Goal: Information Seeking & Learning: Check status

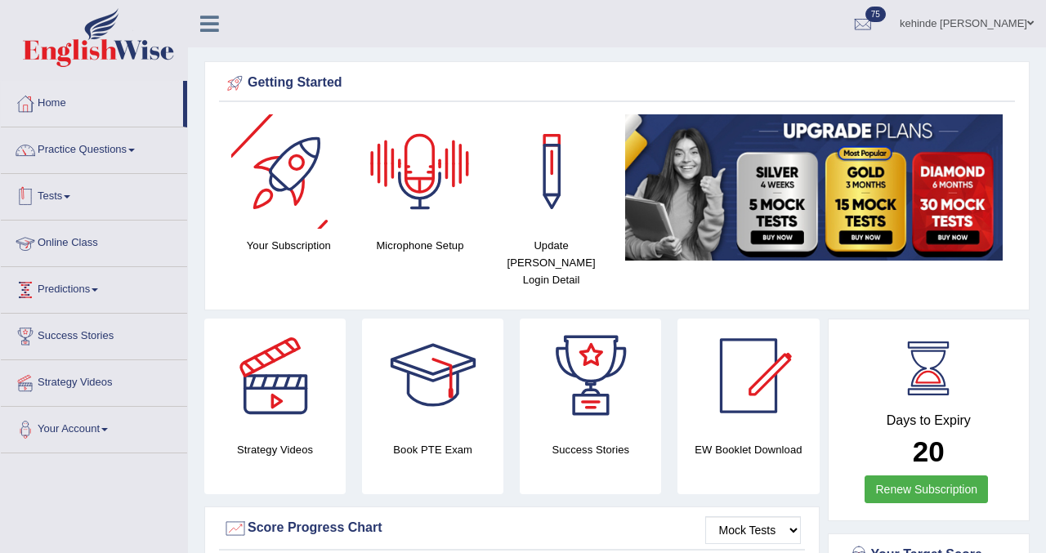
click at [66, 199] on link "Tests" at bounding box center [94, 194] width 186 height 41
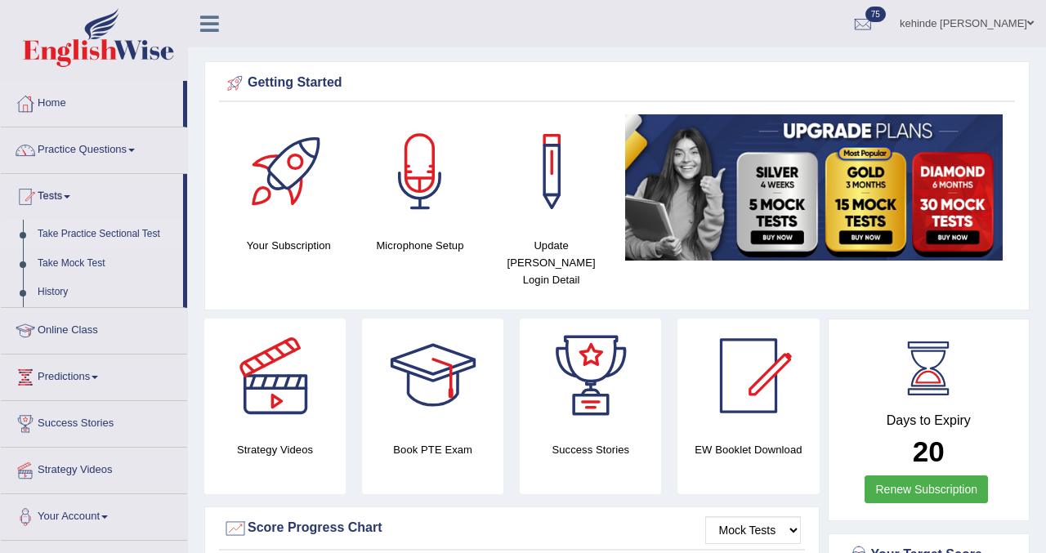
click at [74, 231] on link "Take Practice Sectional Test" at bounding box center [106, 234] width 153 height 29
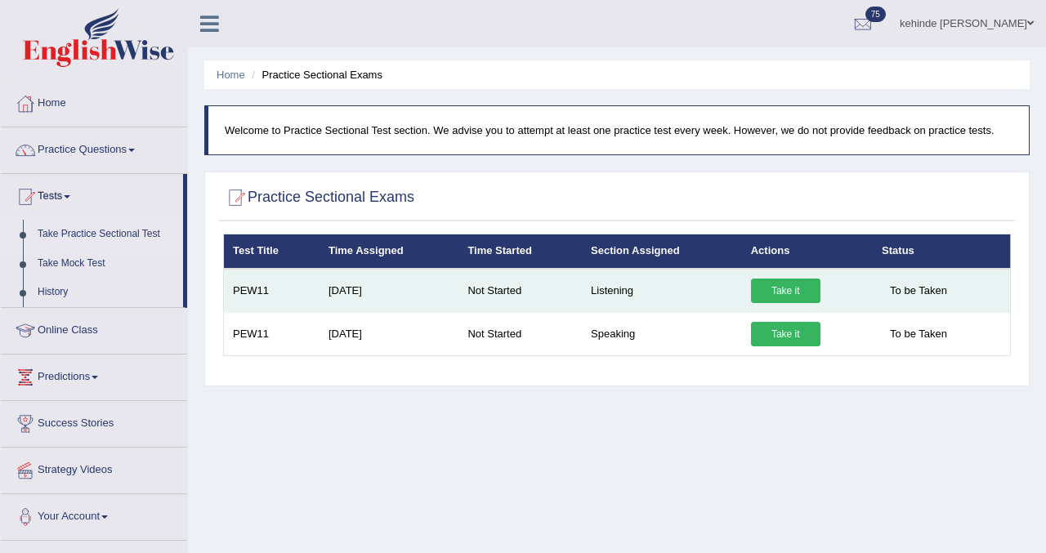
click at [785, 287] on link "Take it" at bounding box center [785, 291] width 69 height 25
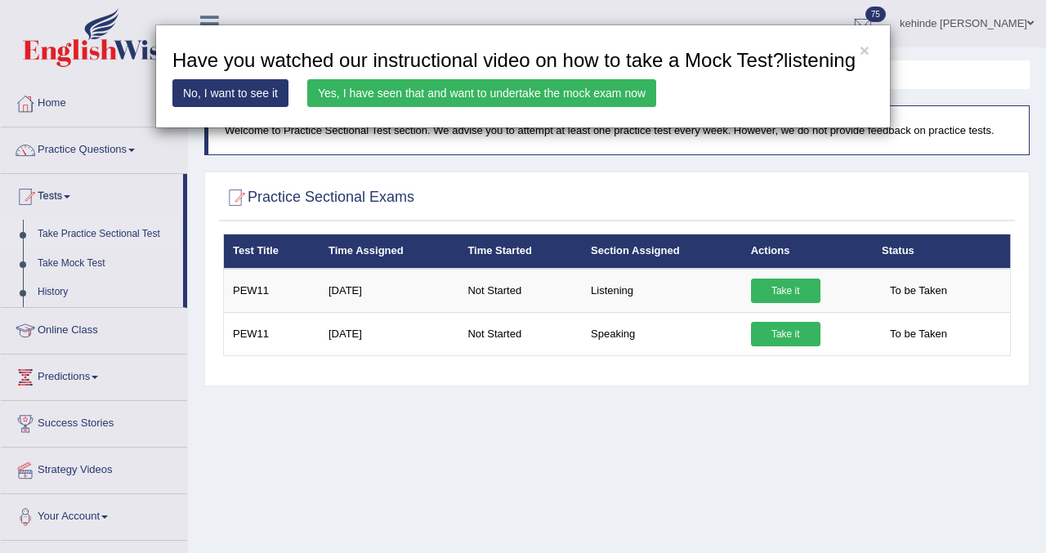
click at [606, 107] on link "Yes, I have seen that and want to undertake the mock exam now" at bounding box center [481, 93] width 349 height 28
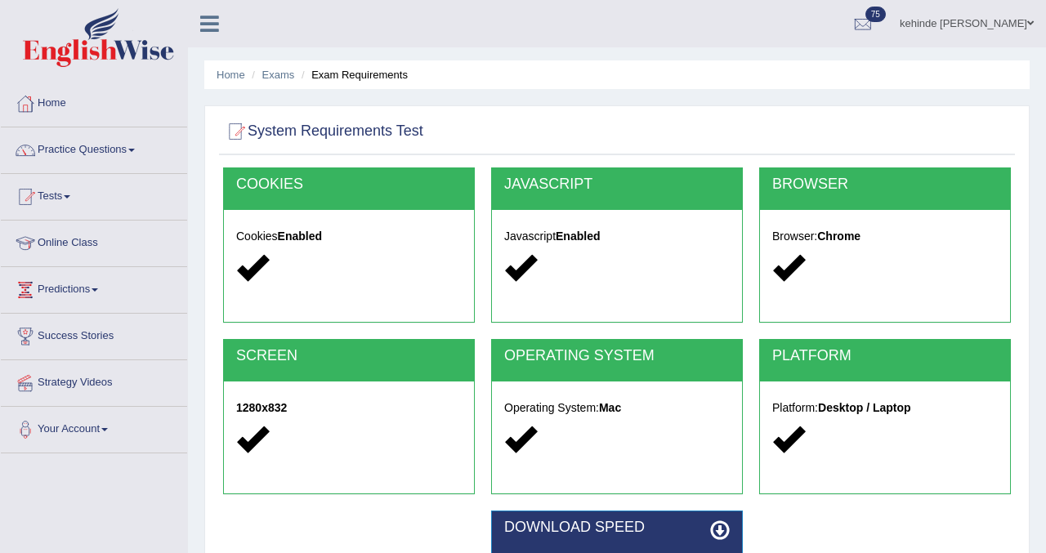
click at [1042, 427] on div "Home Exams Exam Requirements System Requirements Test COOKIES Cookies Enabled J…" at bounding box center [617, 408] width 858 height 817
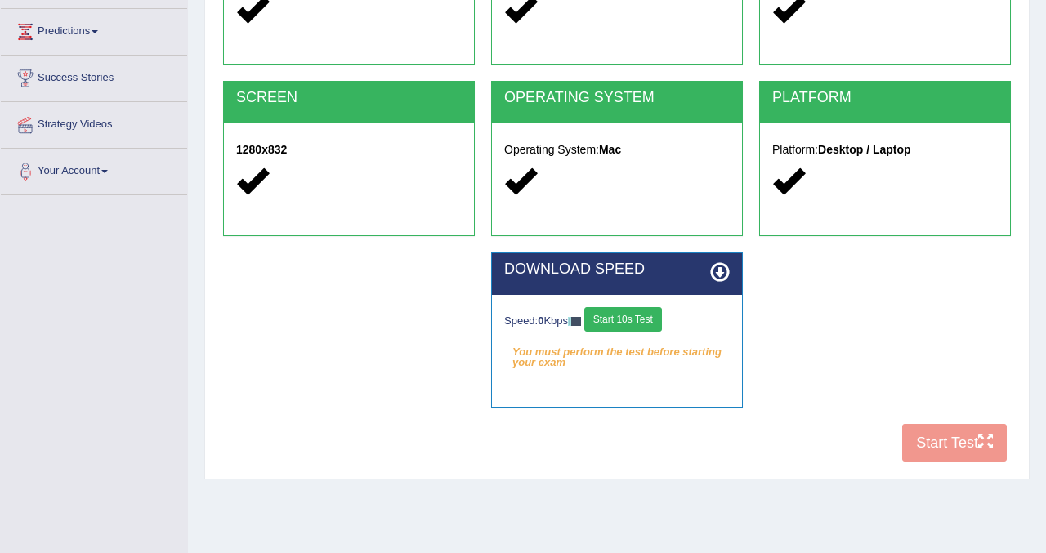
scroll to position [262, 0]
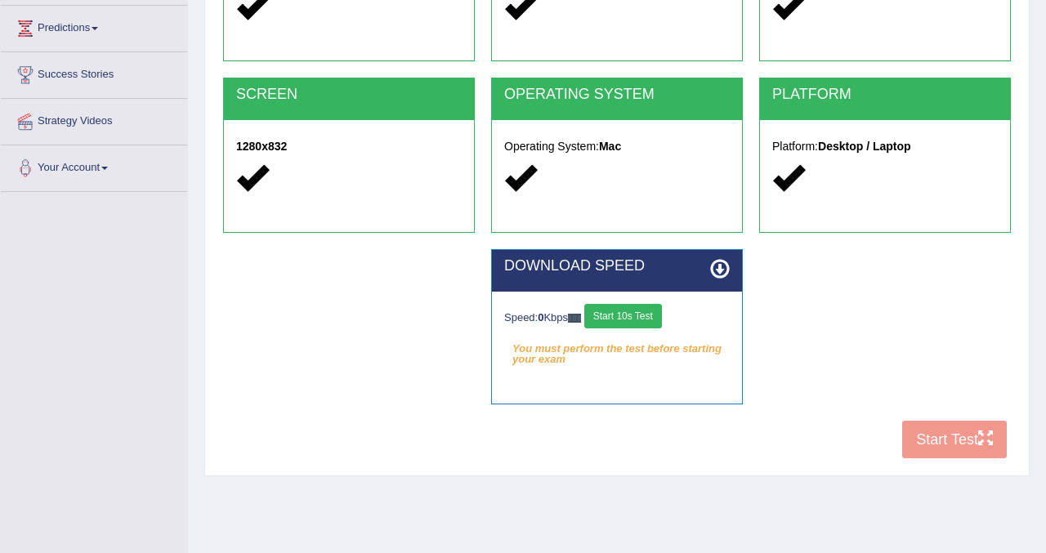
click at [619, 319] on button "Start 10s Test" at bounding box center [623, 316] width 78 height 25
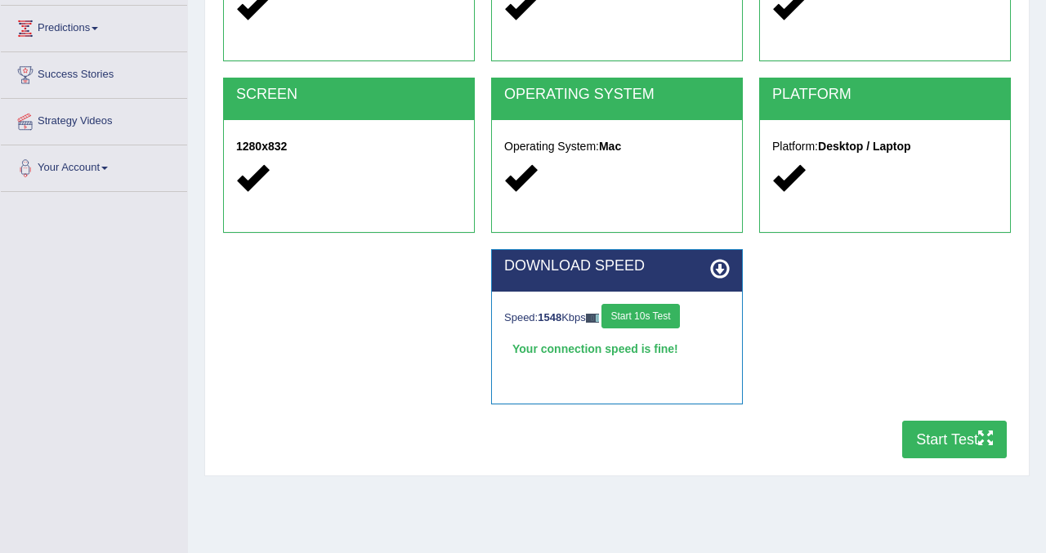
click at [924, 435] on button "Start Test" at bounding box center [954, 440] width 105 height 38
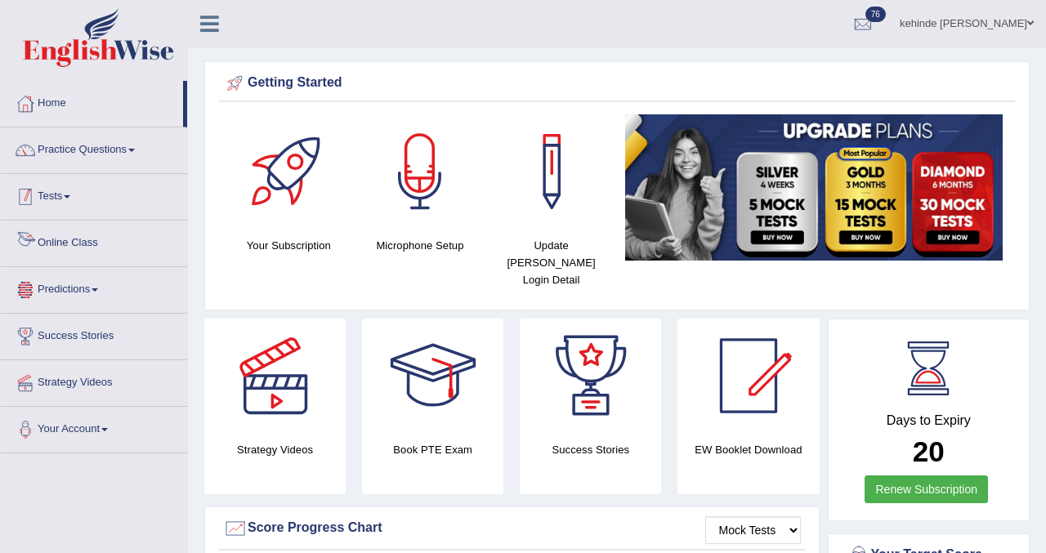
click at [65, 193] on link "Tests" at bounding box center [94, 194] width 186 height 41
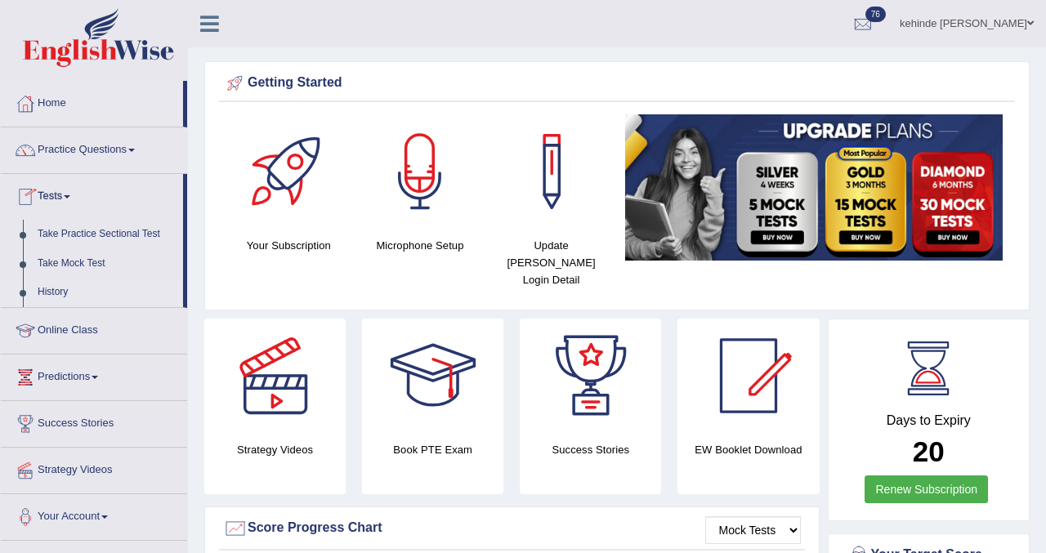
click at [57, 289] on link "History" at bounding box center [106, 292] width 153 height 29
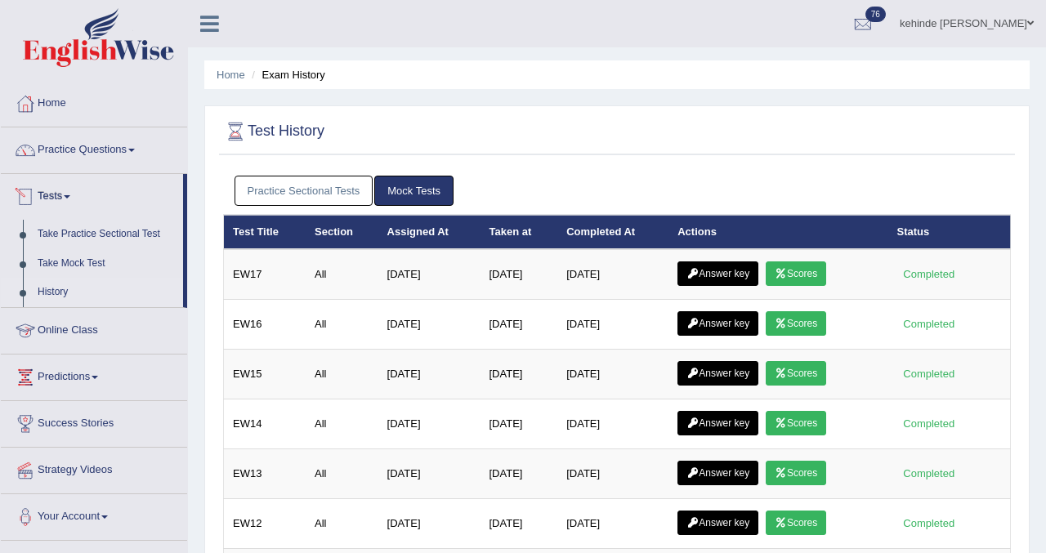
click at [253, 185] on link "Practice Sectional Tests" at bounding box center [304, 191] width 139 height 30
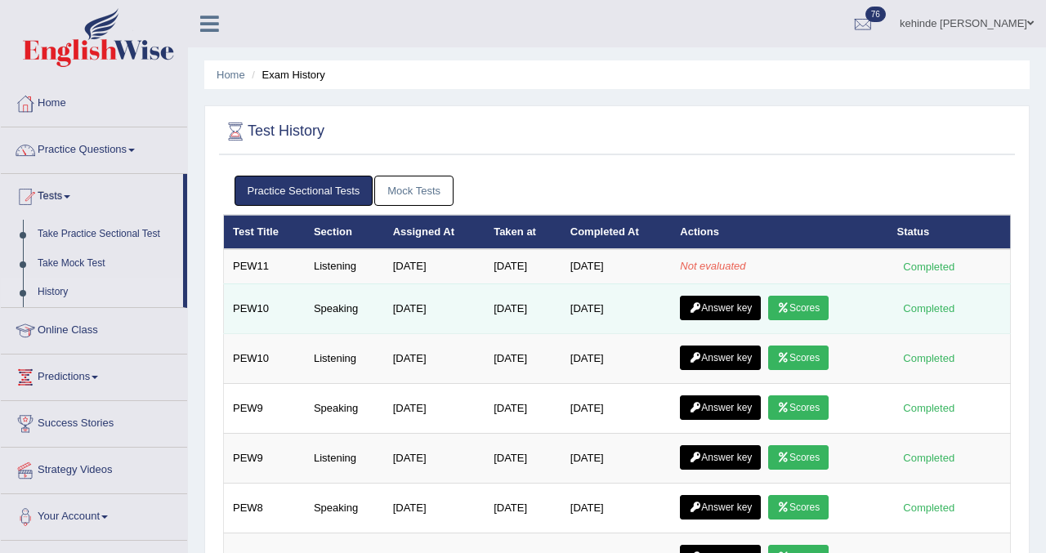
click at [815, 309] on link "Scores" at bounding box center [798, 308] width 60 height 25
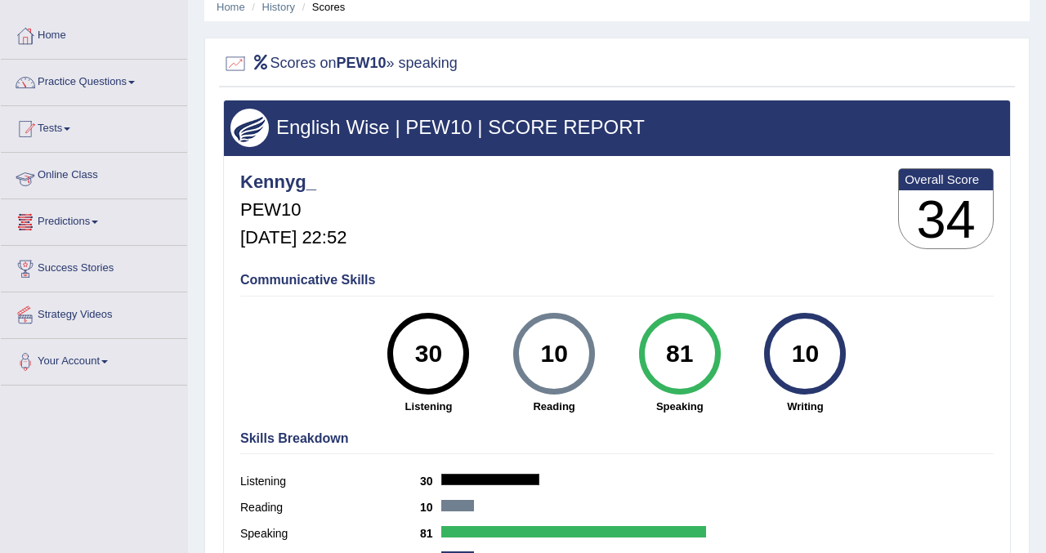
scroll to position [65, 0]
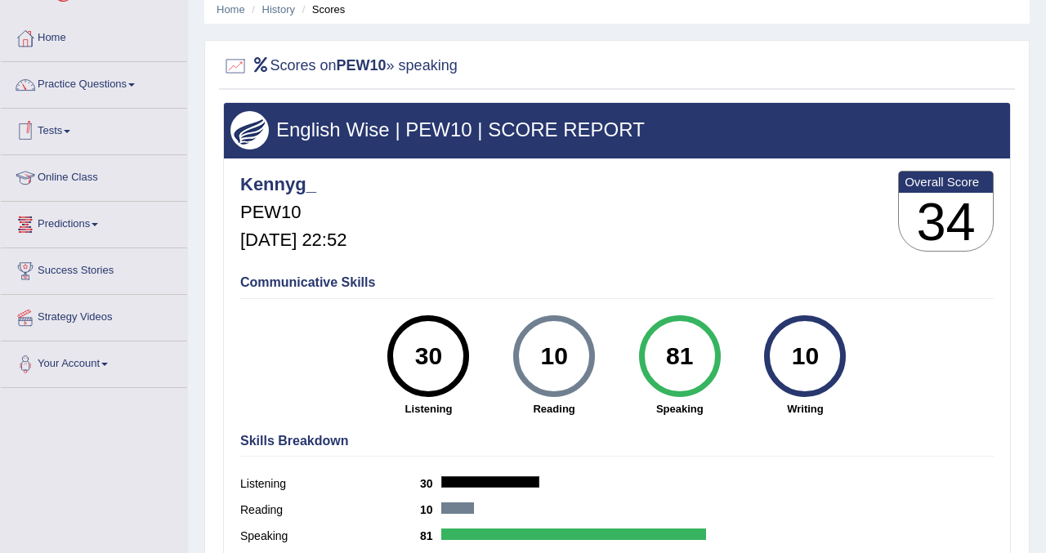
click at [58, 130] on link "Tests" at bounding box center [94, 129] width 186 height 41
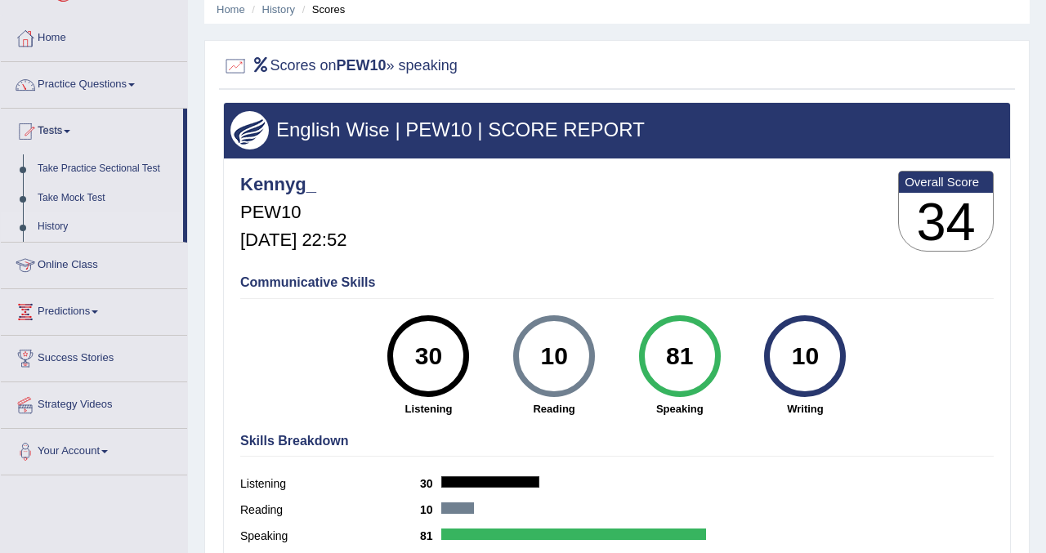
click at [51, 232] on link "History" at bounding box center [106, 226] width 153 height 29
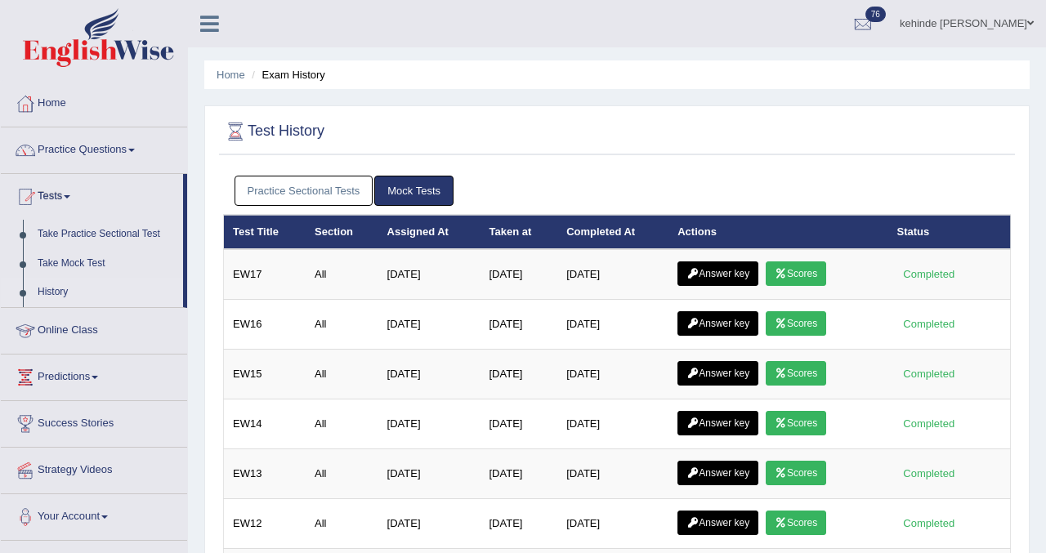
click at [276, 192] on link "Practice Sectional Tests" at bounding box center [304, 191] width 139 height 30
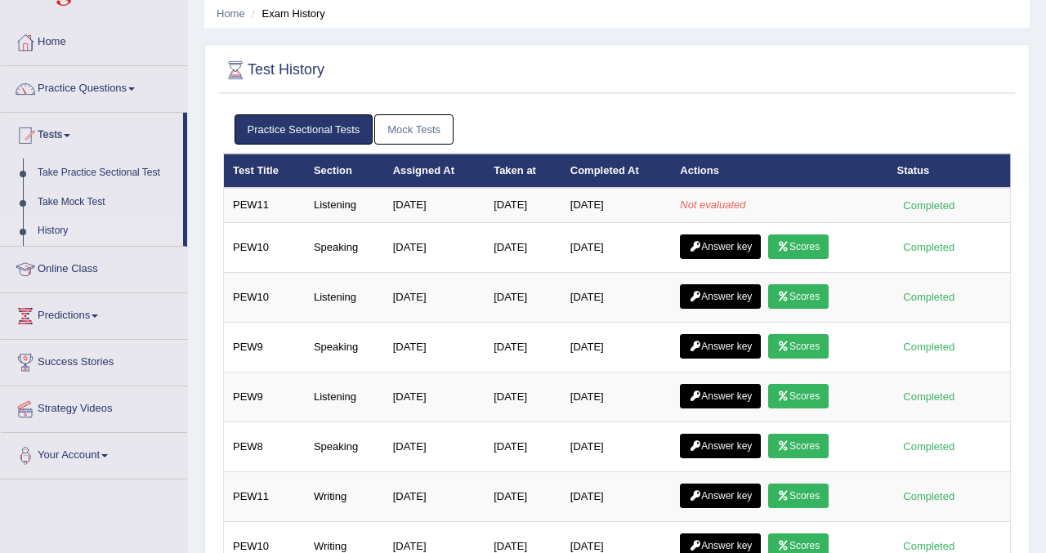
scroll to position [65, 0]
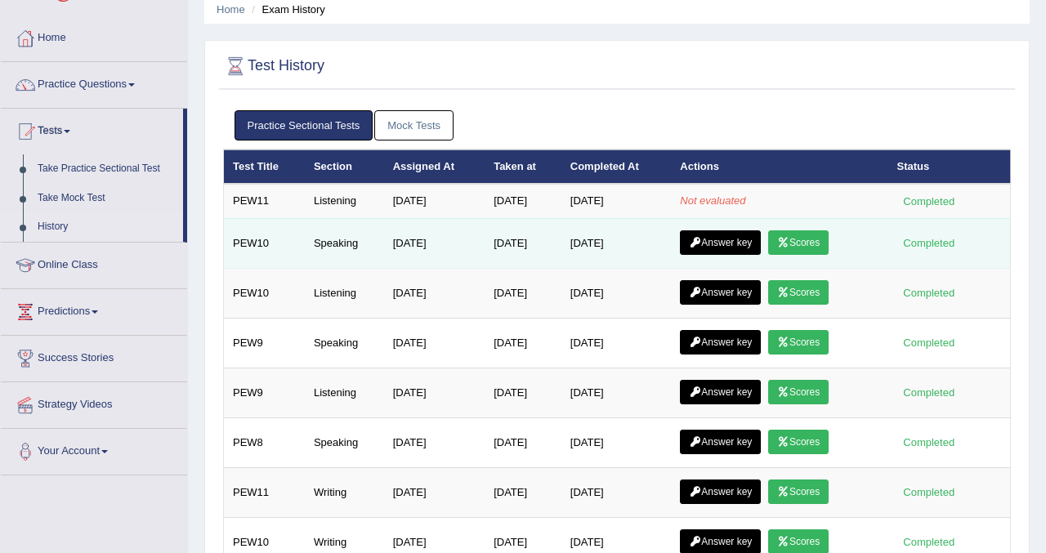
click at [718, 244] on link "Answer key" at bounding box center [720, 242] width 81 height 25
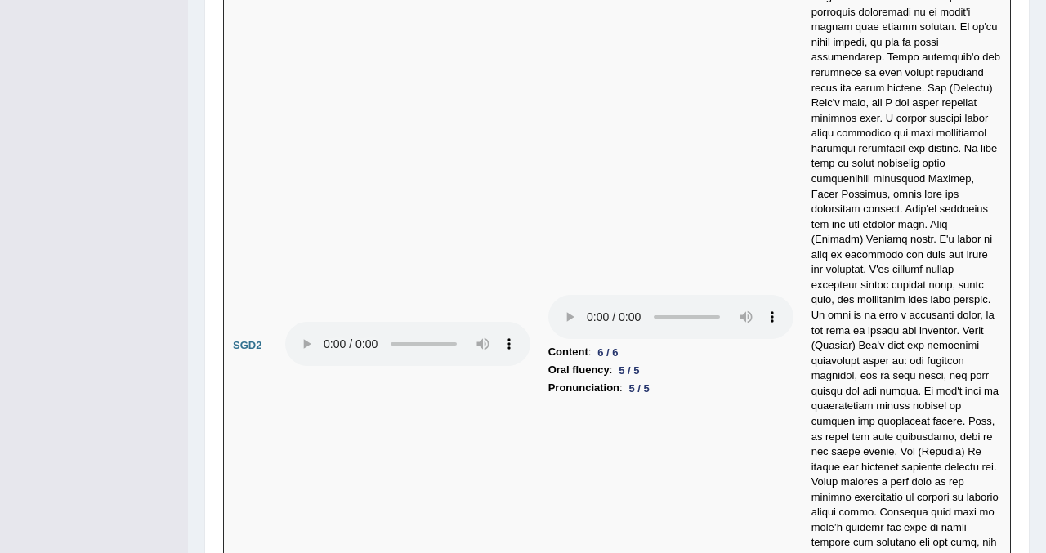
scroll to position [5427, 0]
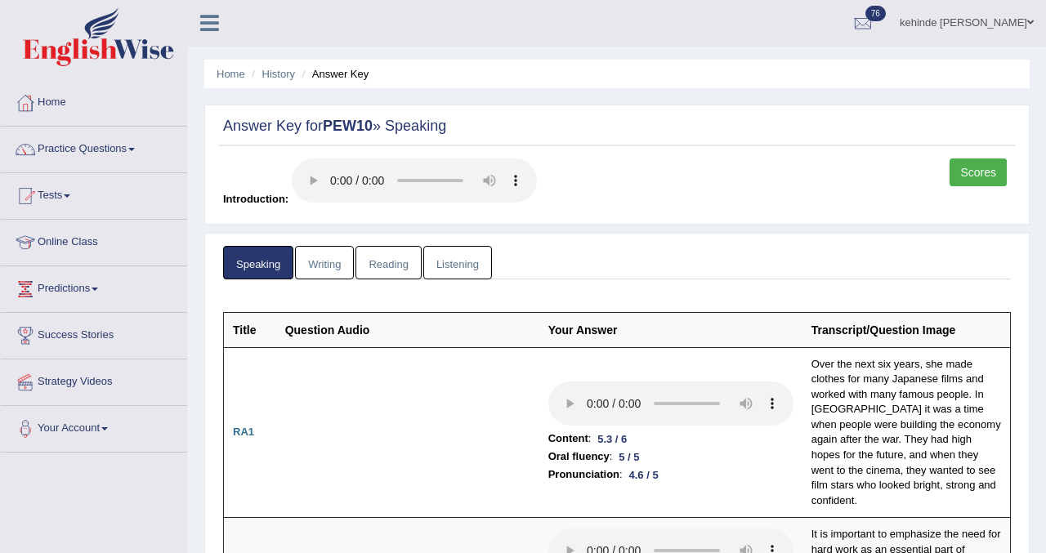
scroll to position [0, 0]
click at [65, 199] on link "Tests" at bounding box center [94, 194] width 186 height 41
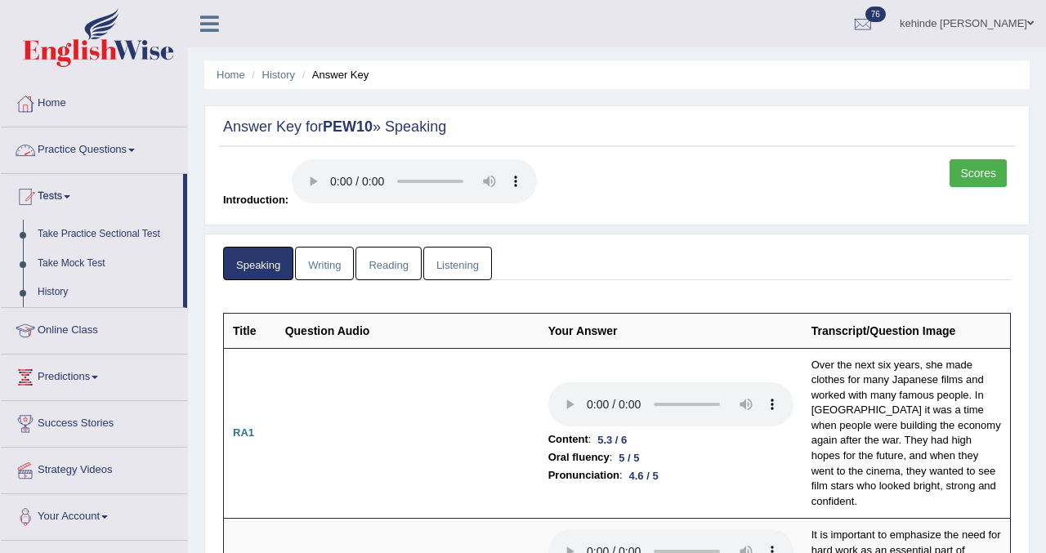
click at [66, 161] on link "Practice Questions" at bounding box center [94, 147] width 186 height 41
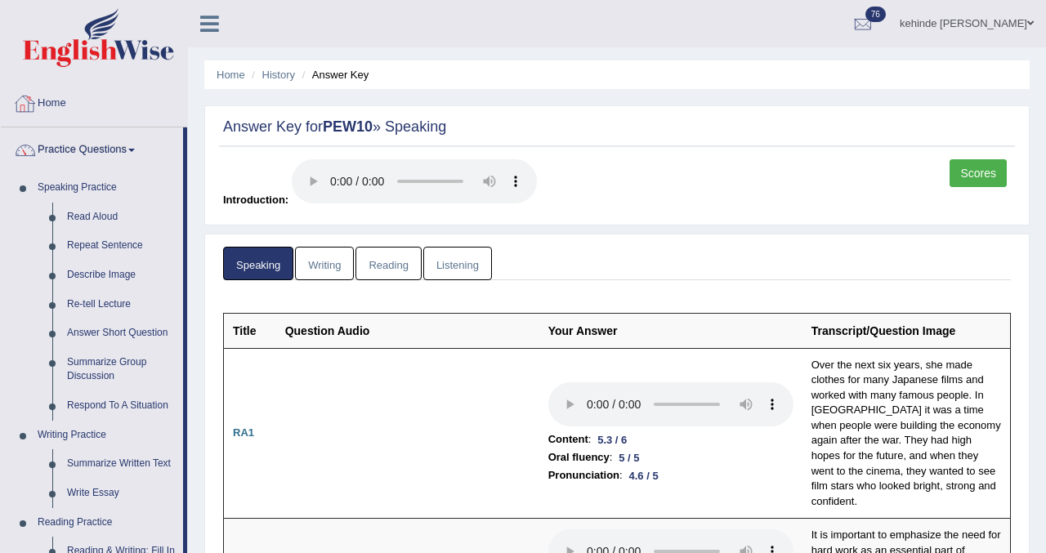
click at [55, 114] on link "Home" at bounding box center [94, 101] width 186 height 41
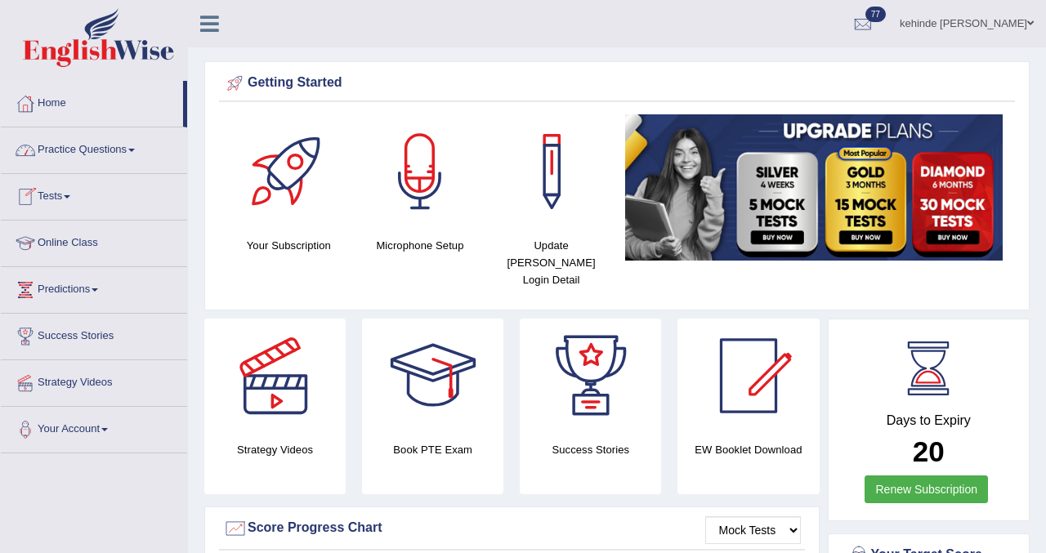
click at [58, 199] on link "Tests" at bounding box center [94, 194] width 186 height 41
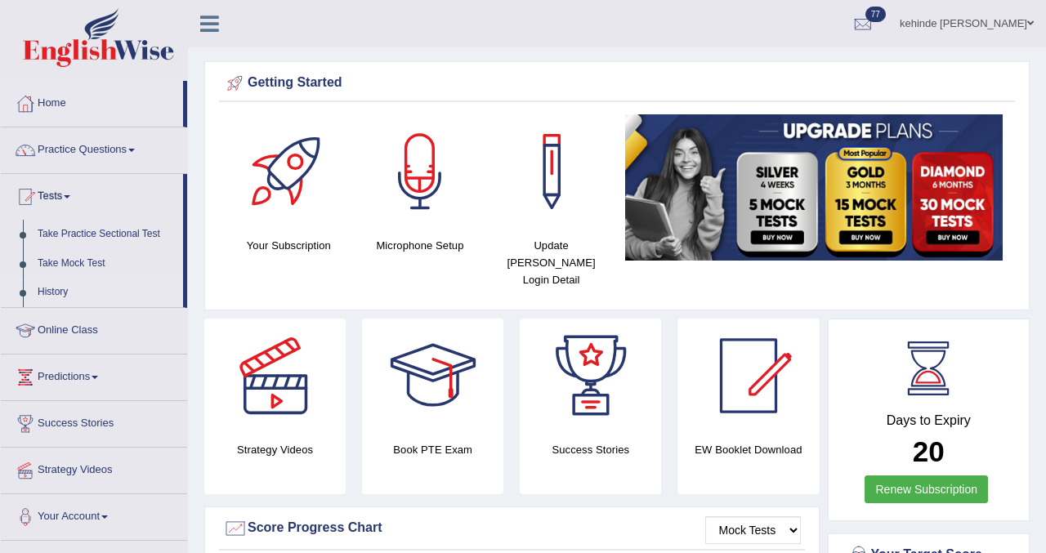
click at [44, 291] on link "History" at bounding box center [106, 292] width 153 height 29
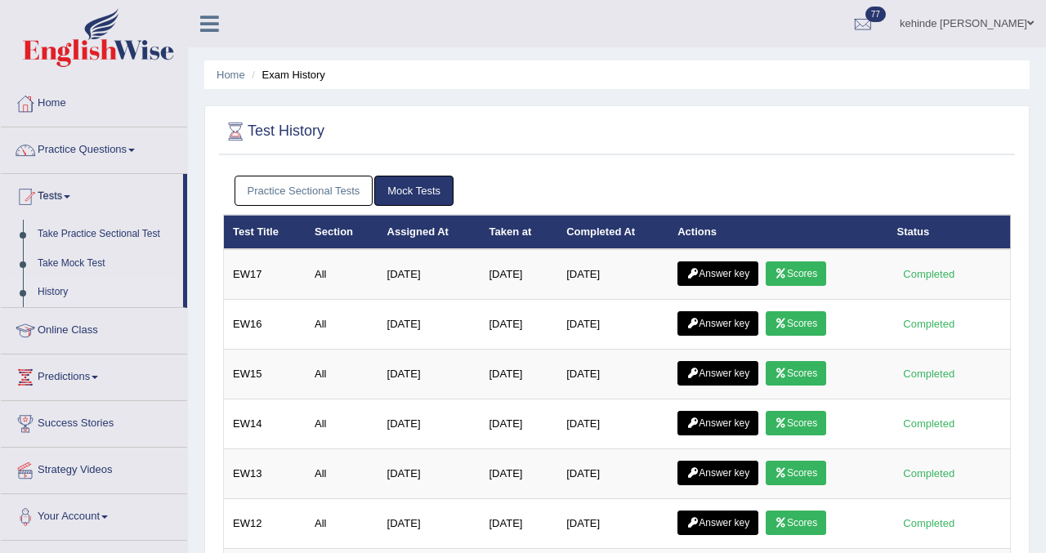
click at [287, 192] on link "Practice Sectional Tests" at bounding box center [304, 191] width 139 height 30
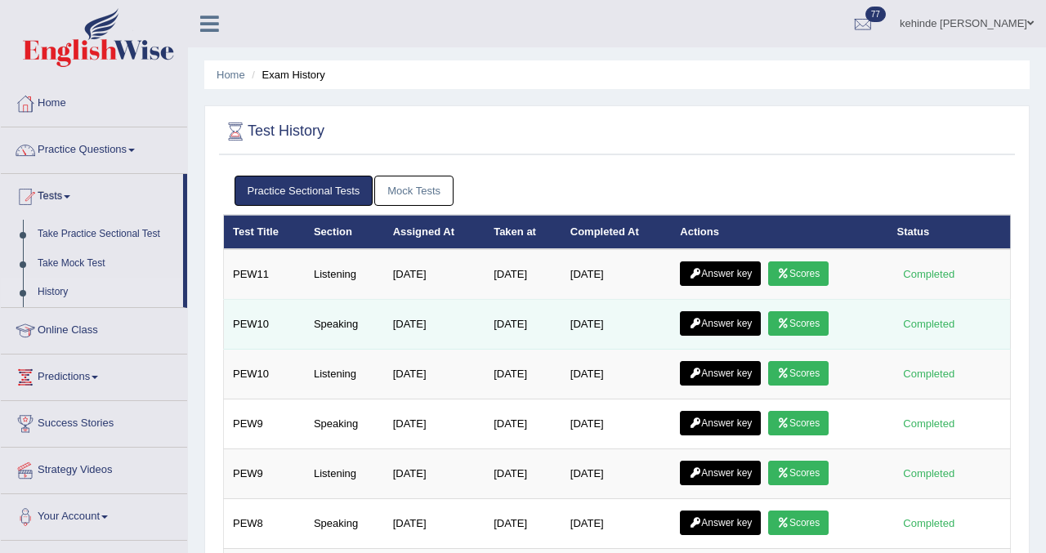
click at [800, 331] on link "Scores" at bounding box center [798, 323] width 60 height 25
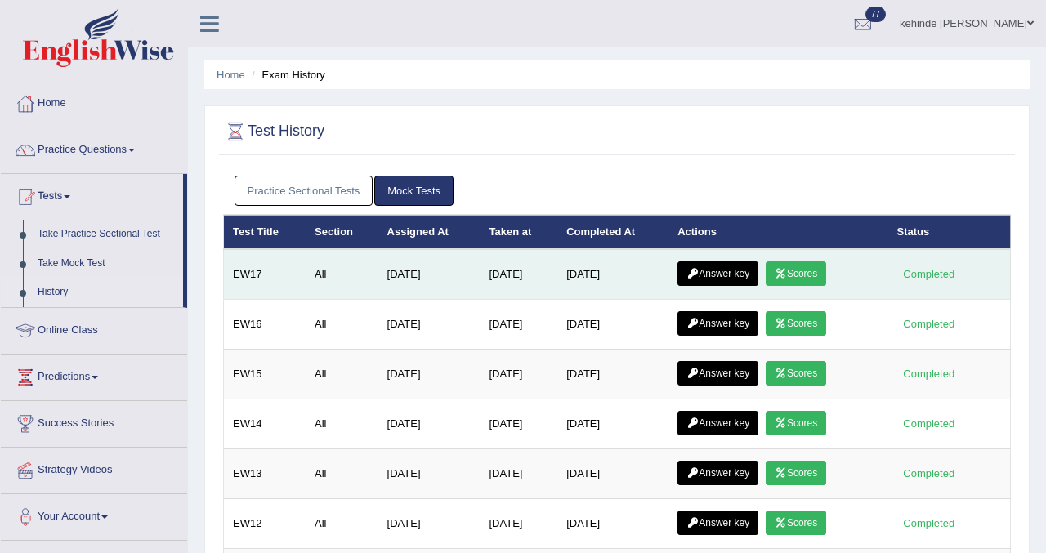
click at [799, 287] on td "Answer key Scores" at bounding box center [778, 274] width 219 height 51
click at [799, 278] on link "Scores" at bounding box center [796, 274] width 60 height 25
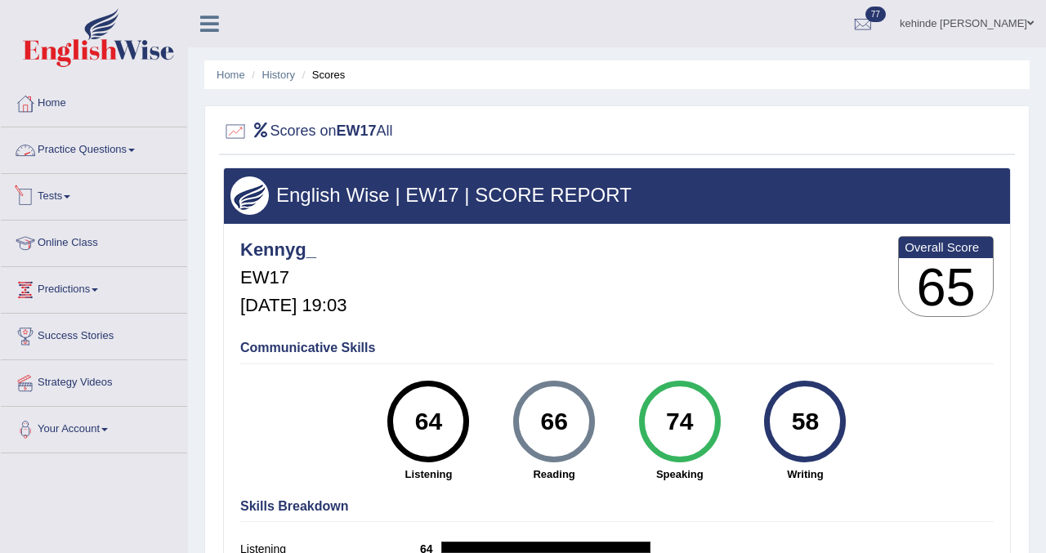
click at [64, 200] on link "Tests" at bounding box center [94, 194] width 186 height 41
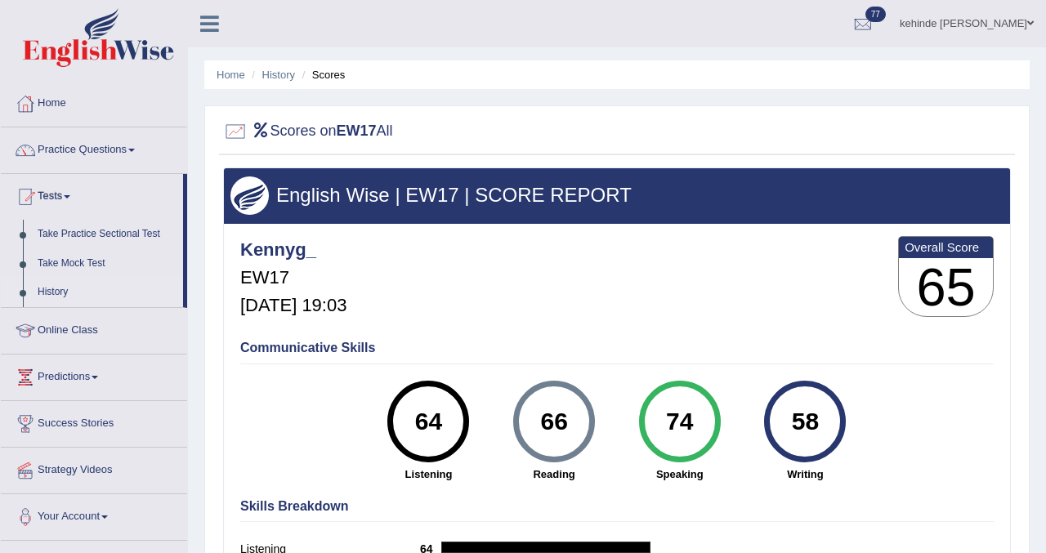
click at [56, 288] on link "History" at bounding box center [106, 292] width 153 height 29
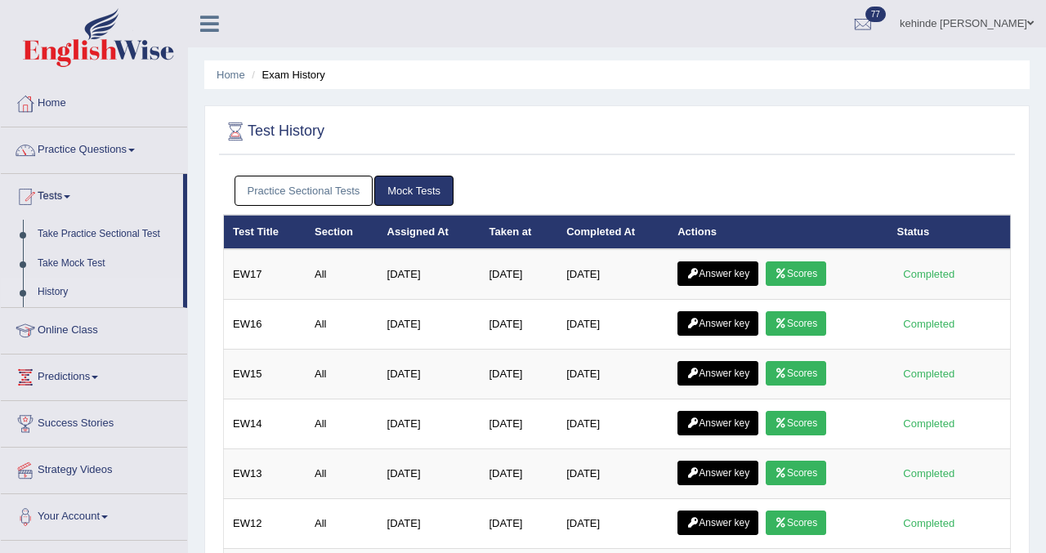
click at [302, 191] on link "Practice Sectional Tests" at bounding box center [304, 191] width 139 height 30
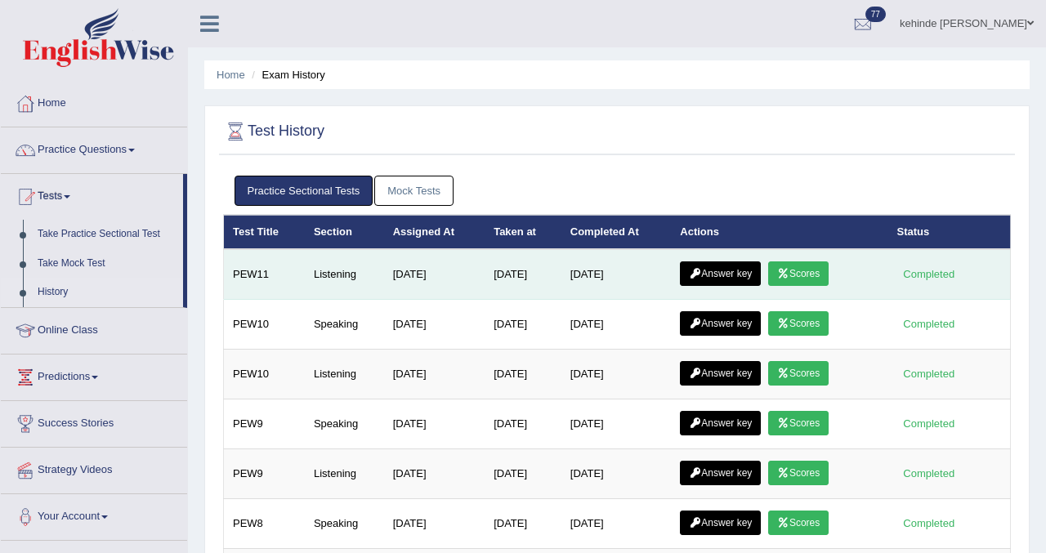
click at [803, 266] on link "Scores" at bounding box center [798, 274] width 60 height 25
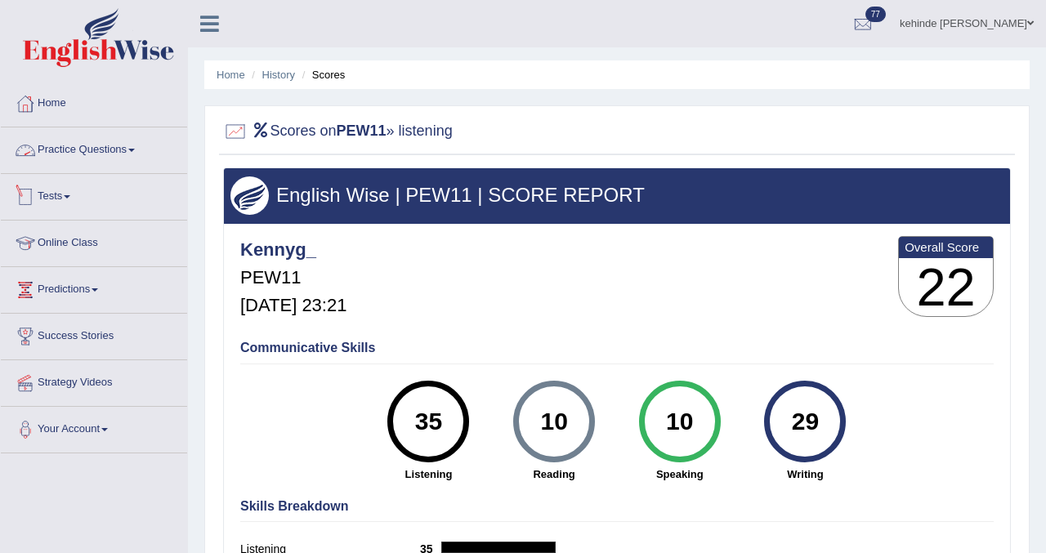
click at [46, 201] on link "Tests" at bounding box center [94, 194] width 186 height 41
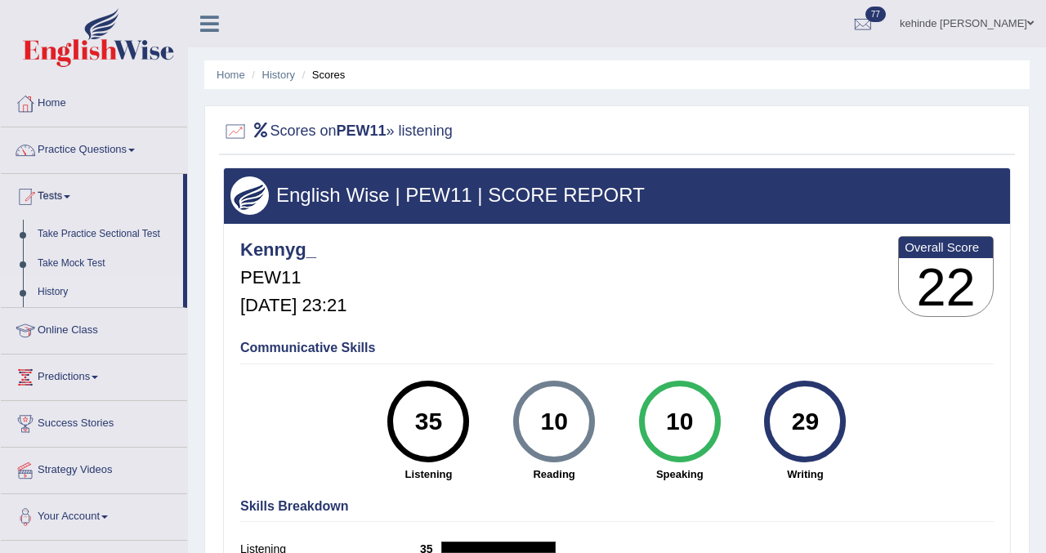
click at [47, 287] on link "History" at bounding box center [106, 292] width 153 height 29
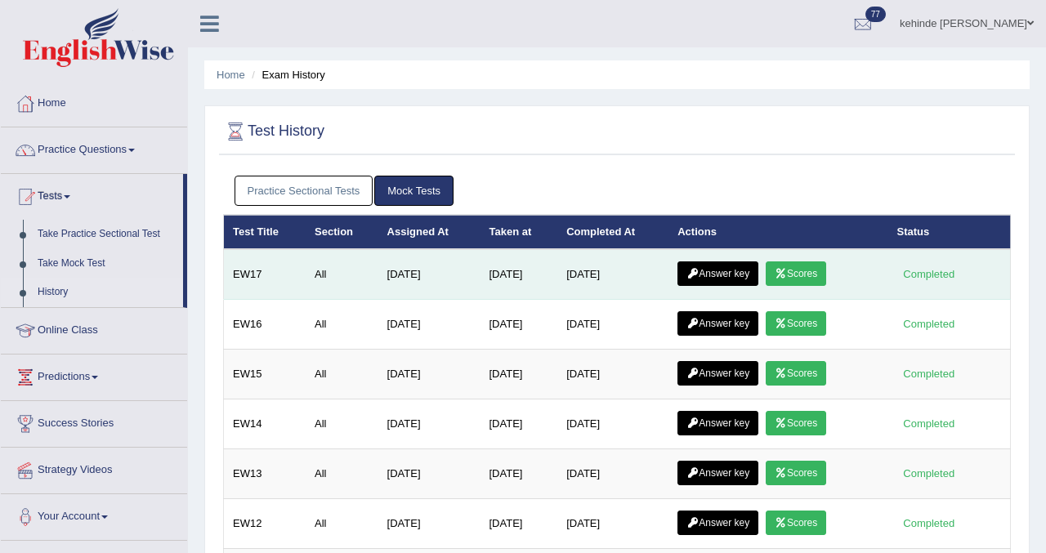
click at [706, 271] on link "Answer key" at bounding box center [718, 274] width 81 height 25
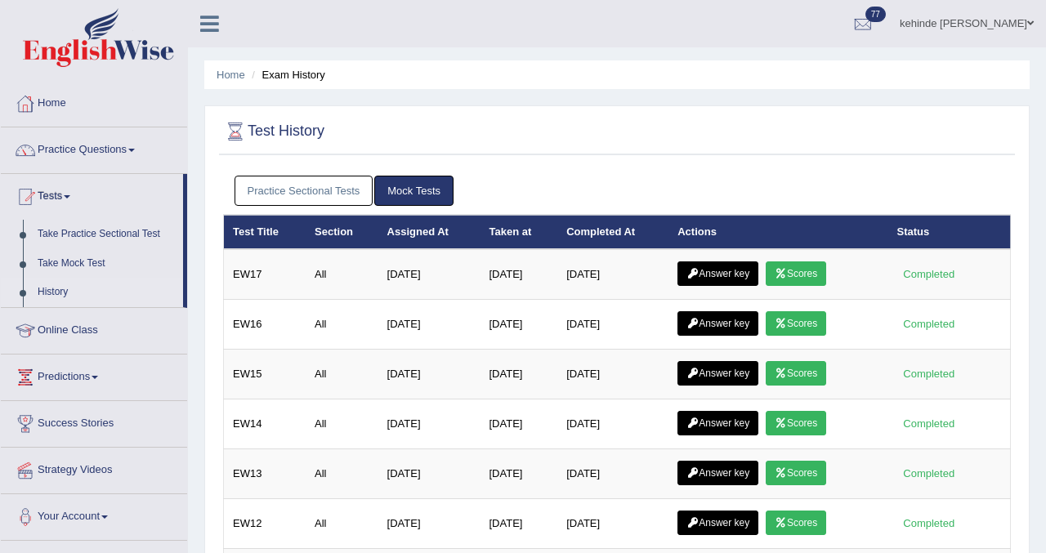
click at [309, 195] on link "Practice Sectional Tests" at bounding box center [304, 191] width 139 height 30
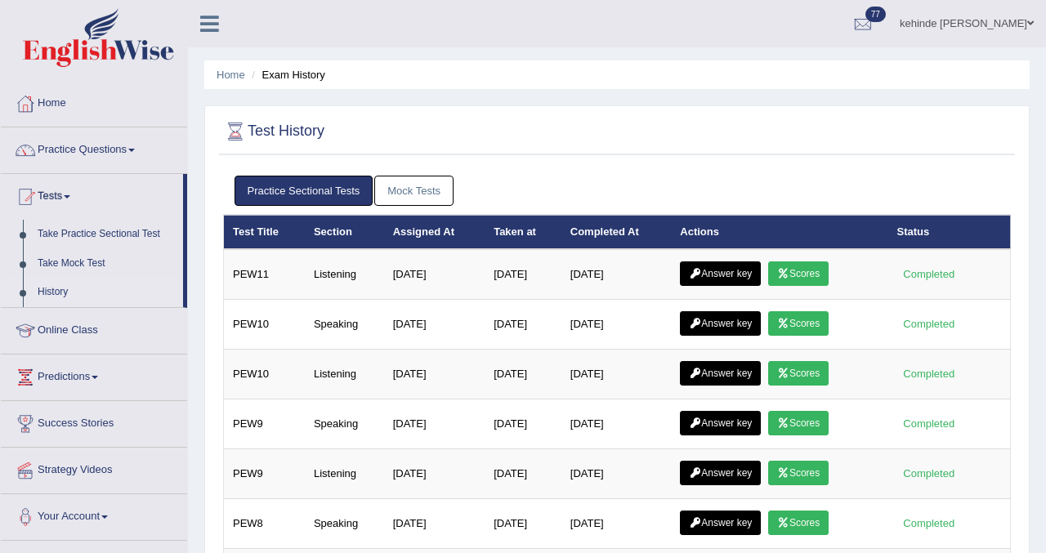
click at [60, 292] on link "History" at bounding box center [106, 292] width 153 height 29
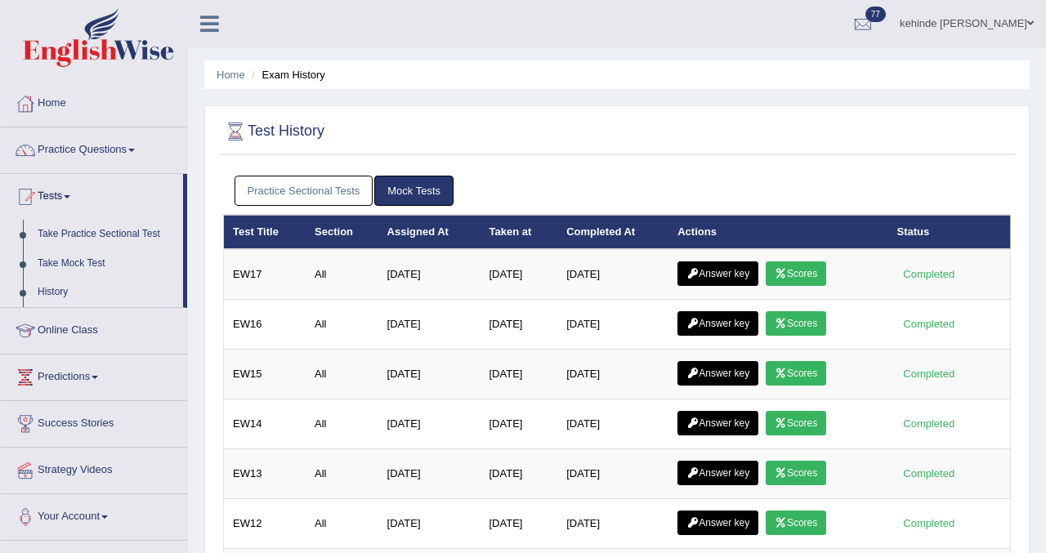
click at [278, 192] on link "Practice Sectional Tests" at bounding box center [304, 191] width 139 height 30
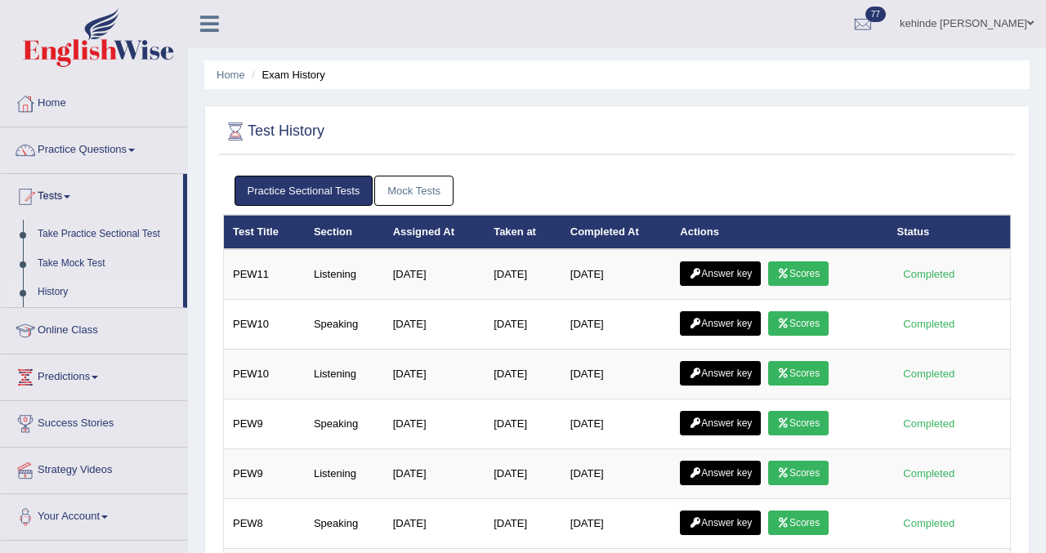
click at [798, 136] on div at bounding box center [617, 132] width 788 height 34
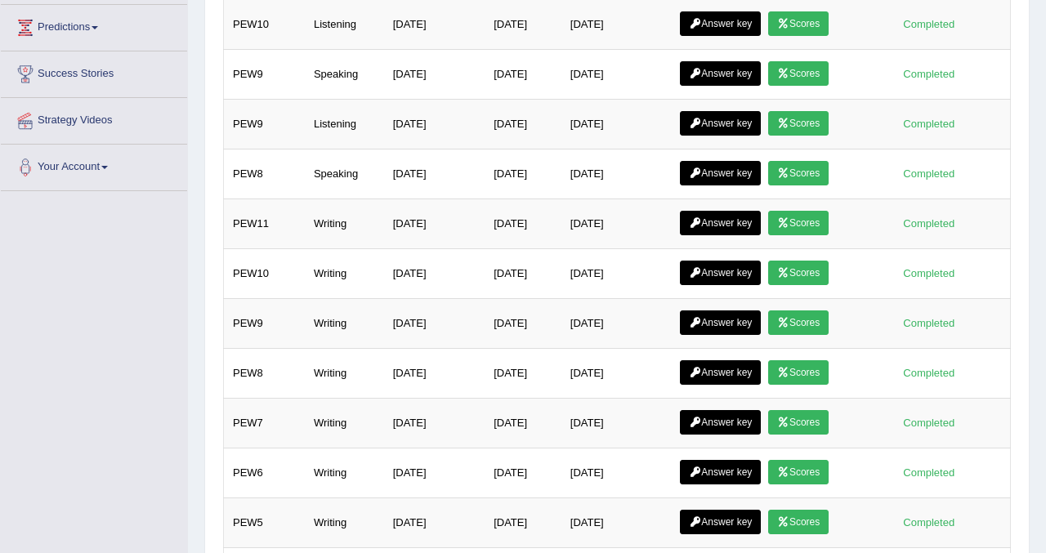
scroll to position [327, 0]
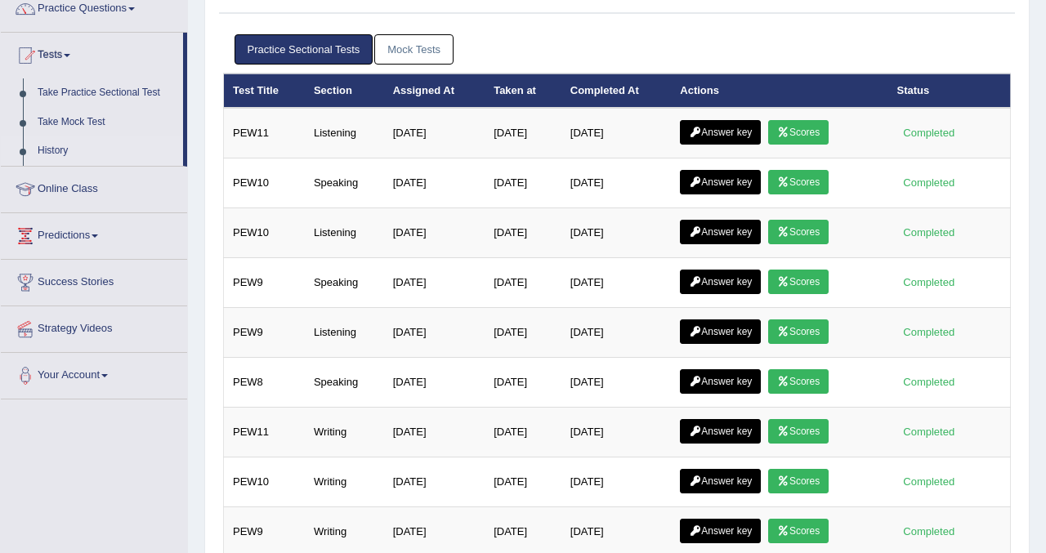
scroll to position [65, 0]
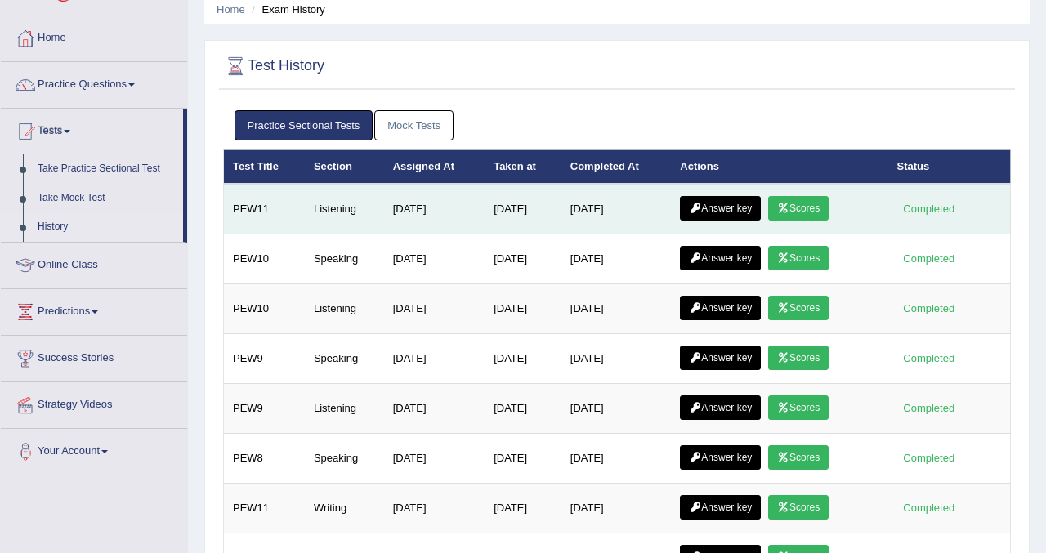
click at [814, 209] on link "Scores" at bounding box center [798, 208] width 60 height 25
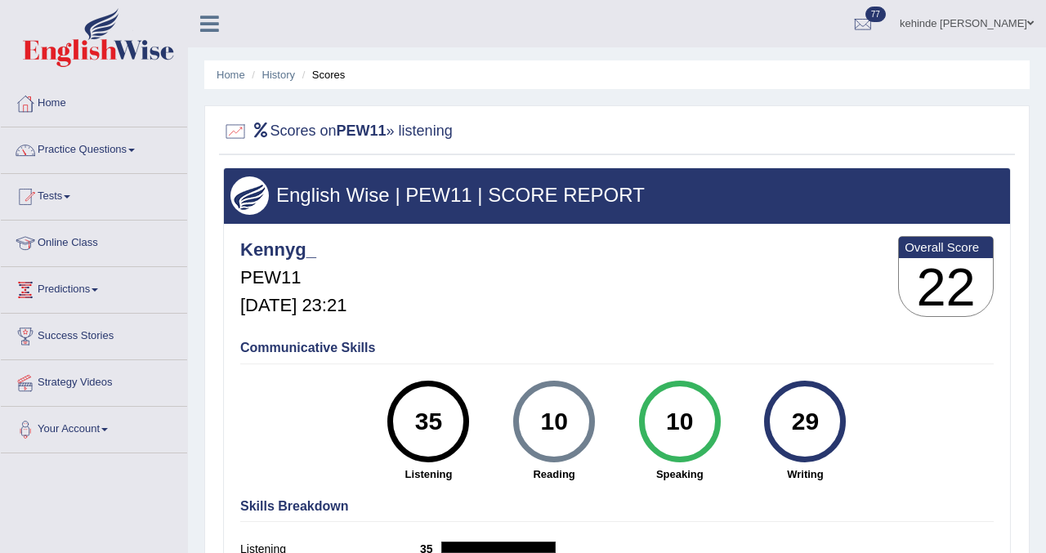
click at [82, 159] on link "Practice Questions" at bounding box center [94, 147] width 186 height 41
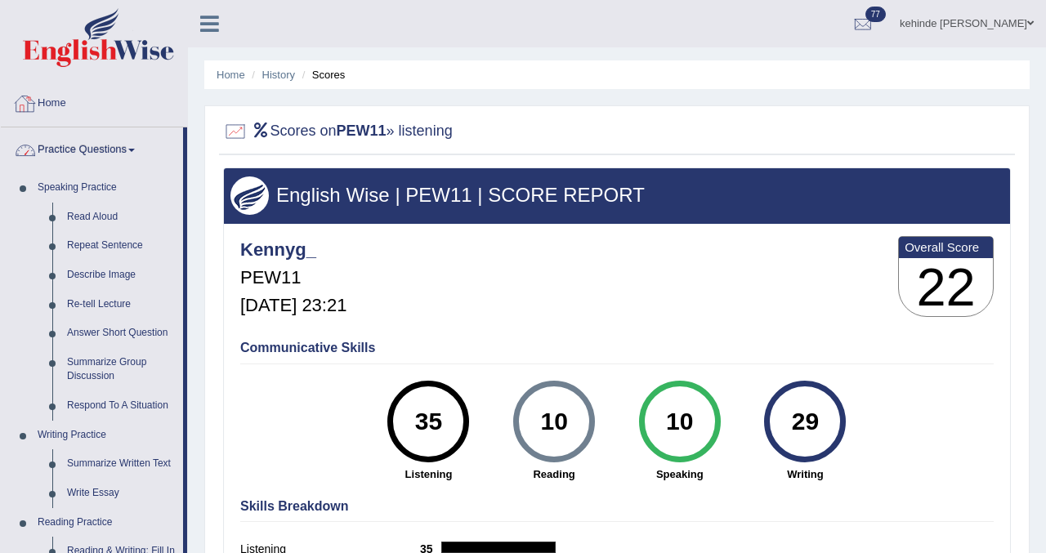
click at [43, 91] on link "Home" at bounding box center [94, 101] width 186 height 41
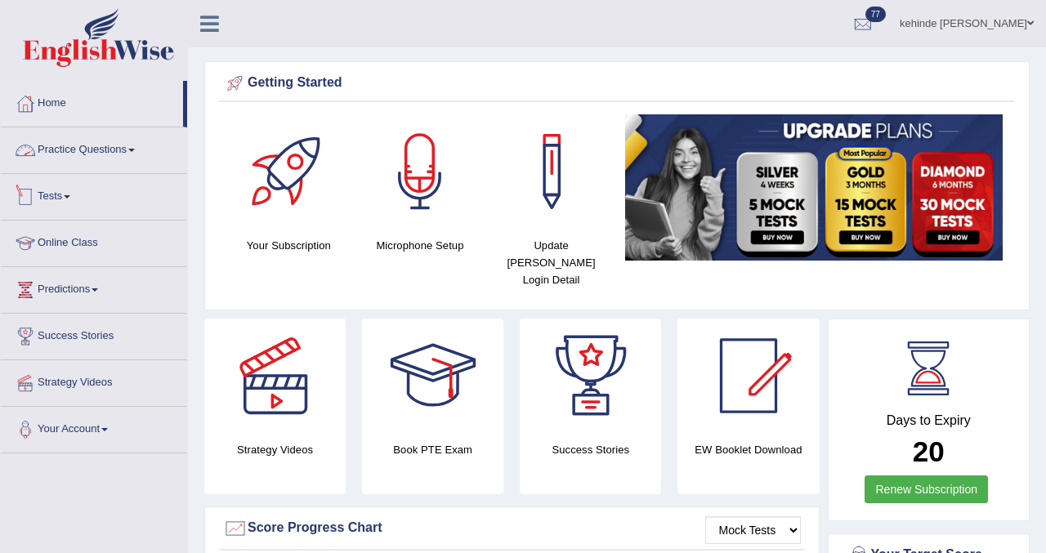
click at [45, 193] on link "Tests" at bounding box center [94, 194] width 186 height 41
